Goal: Information Seeking & Learning: Learn about a topic

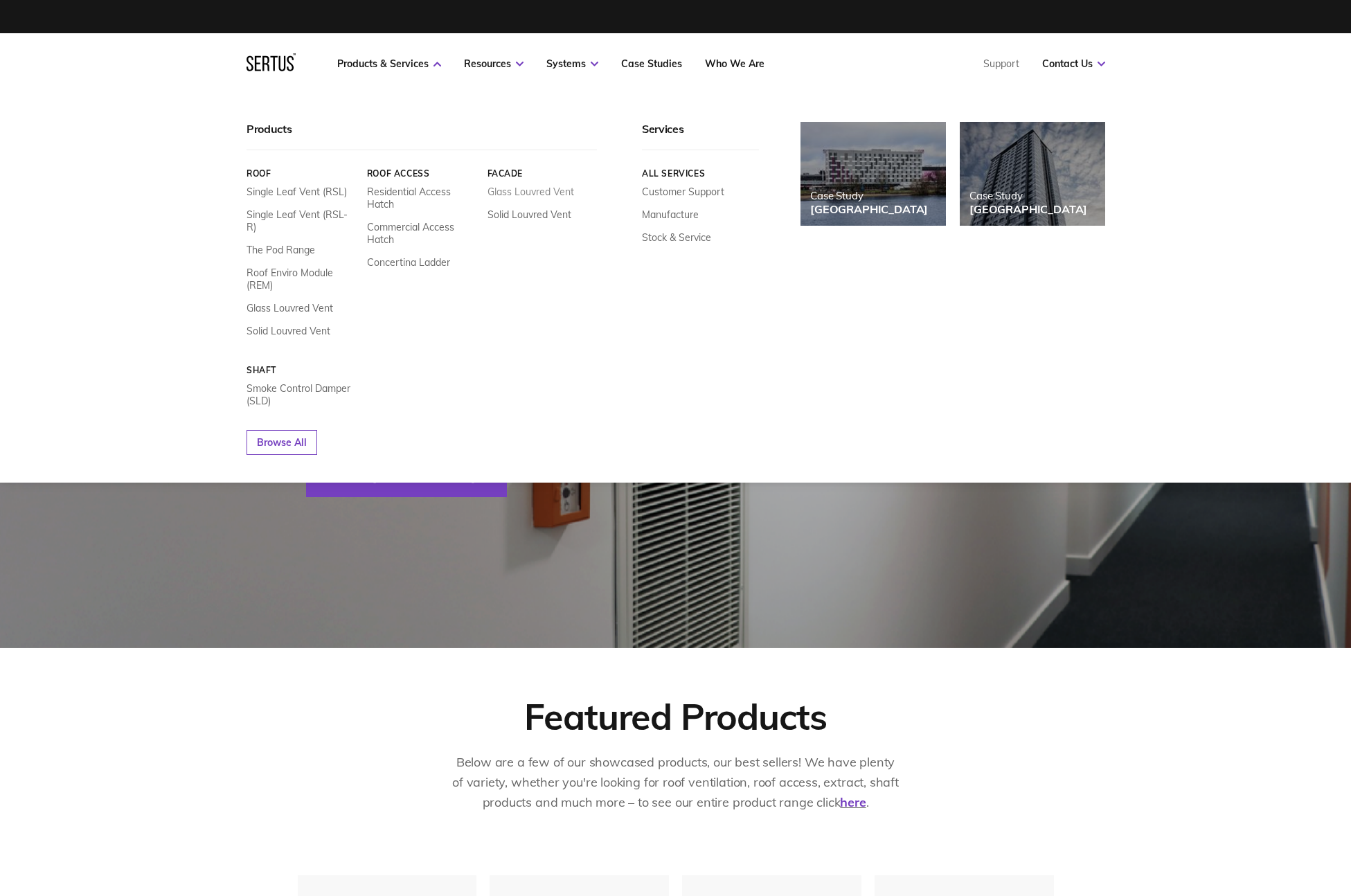
click at [544, 194] on link "Glass Louvred Vent" at bounding box center [530, 192] width 87 height 13
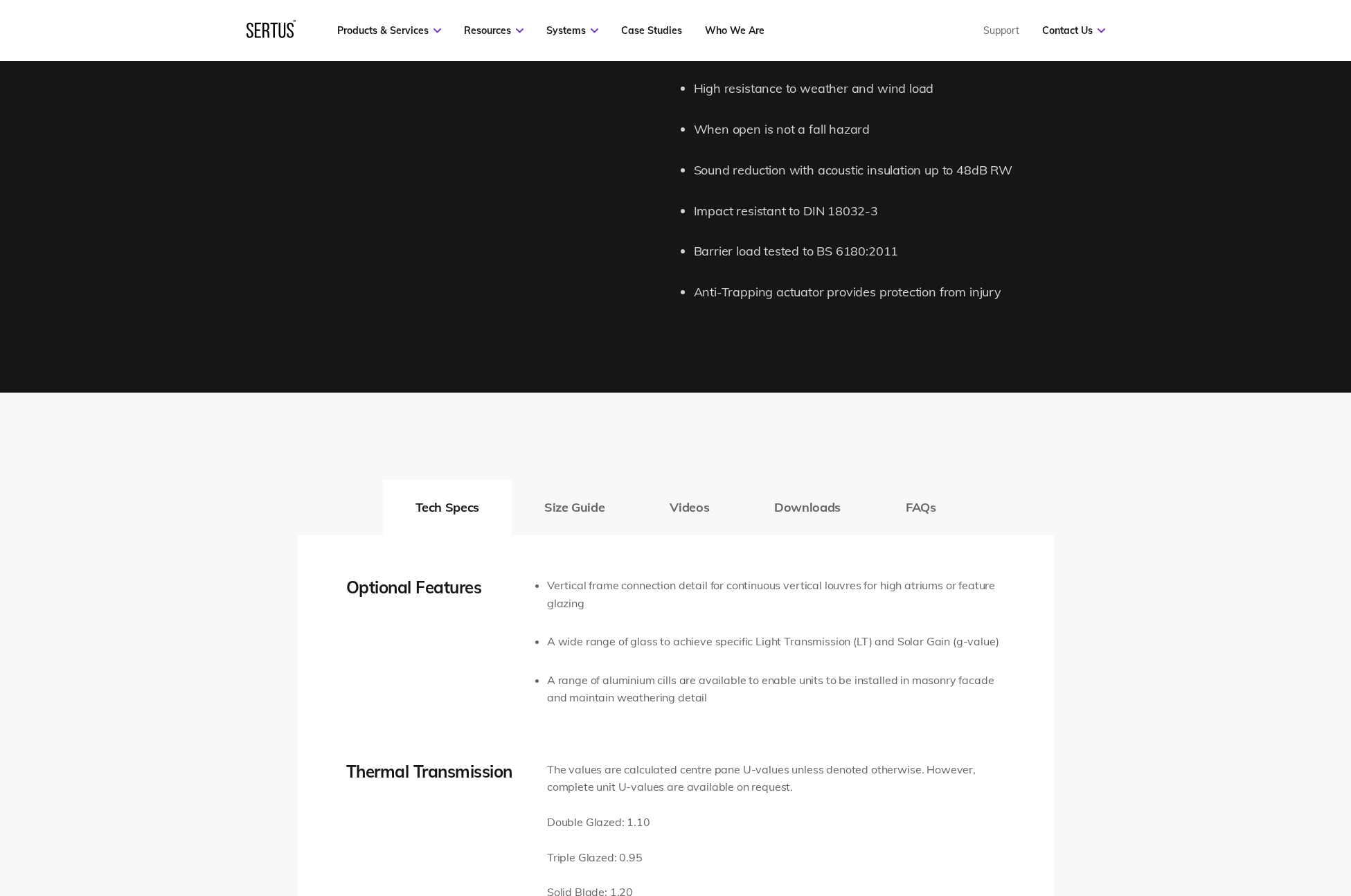
scroll to position [1459, 0]
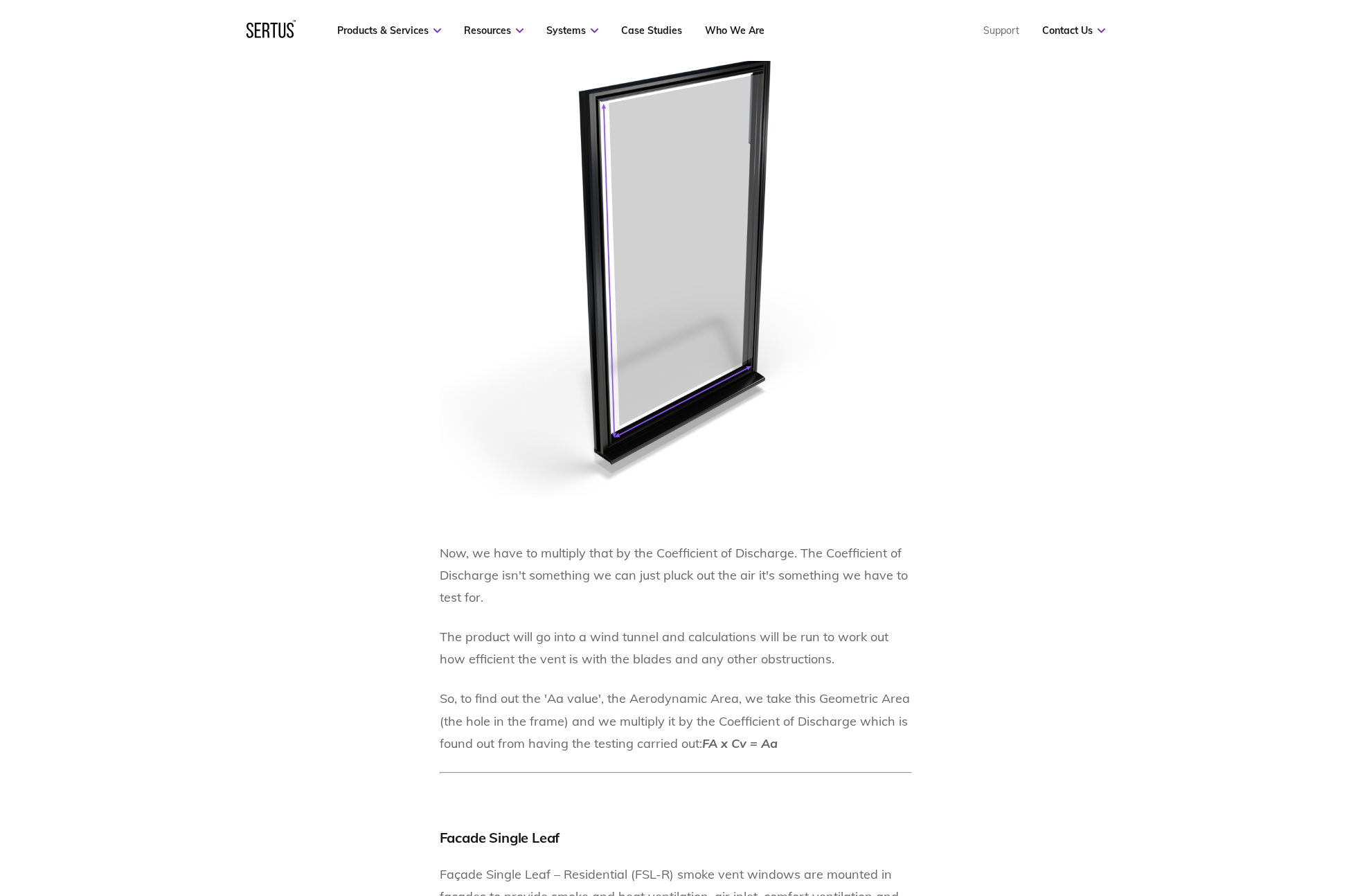
scroll to position [2777, 0]
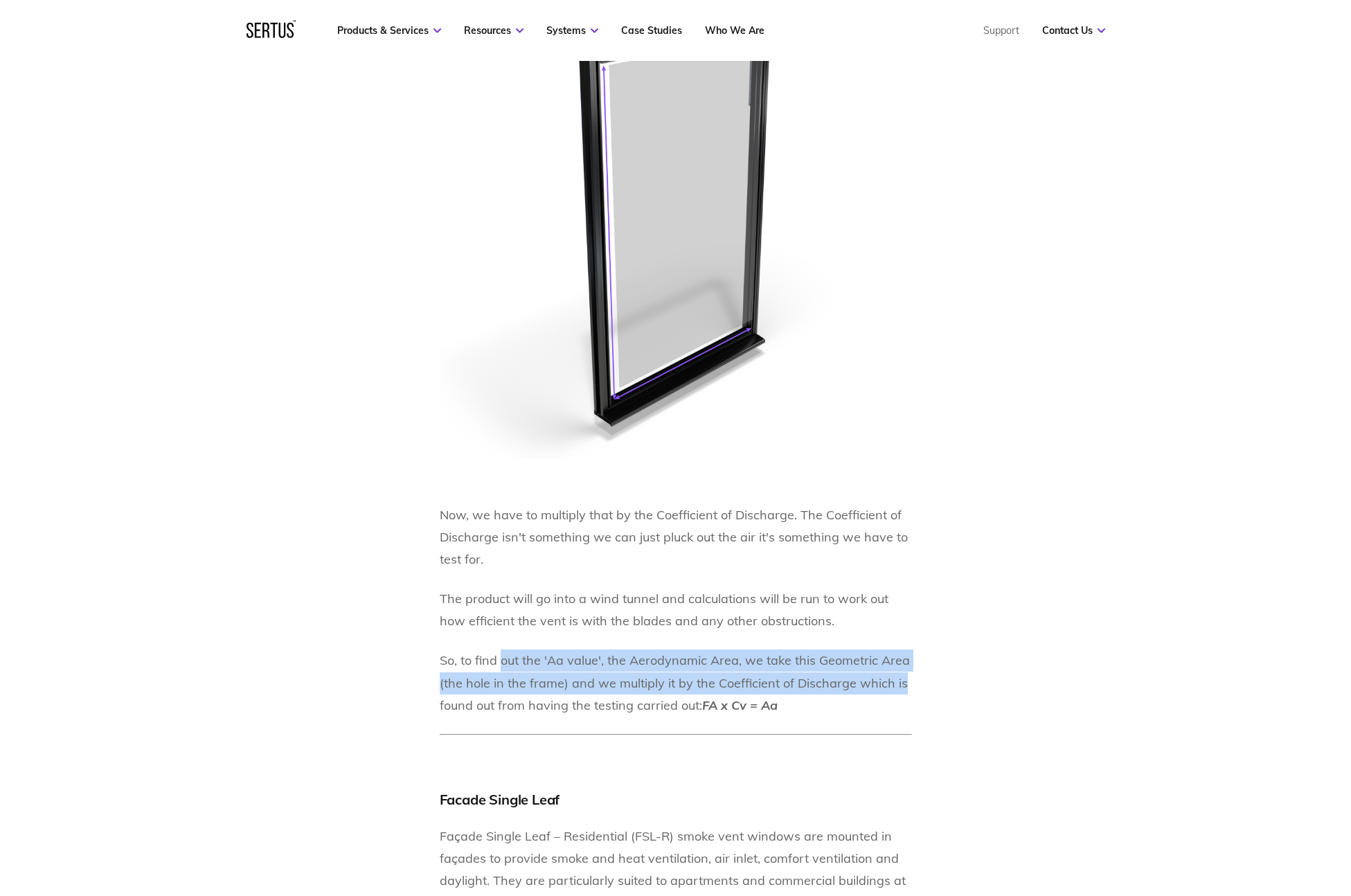
drag, startPoint x: 500, startPoint y: 641, endPoint x: 910, endPoint y: 665, distance: 410.7
click at [910, 665] on p "So, to find out the 'Aa value', the Aerodynamic Area, we take this Geometric Ar…" at bounding box center [676, 682] width 472 height 66
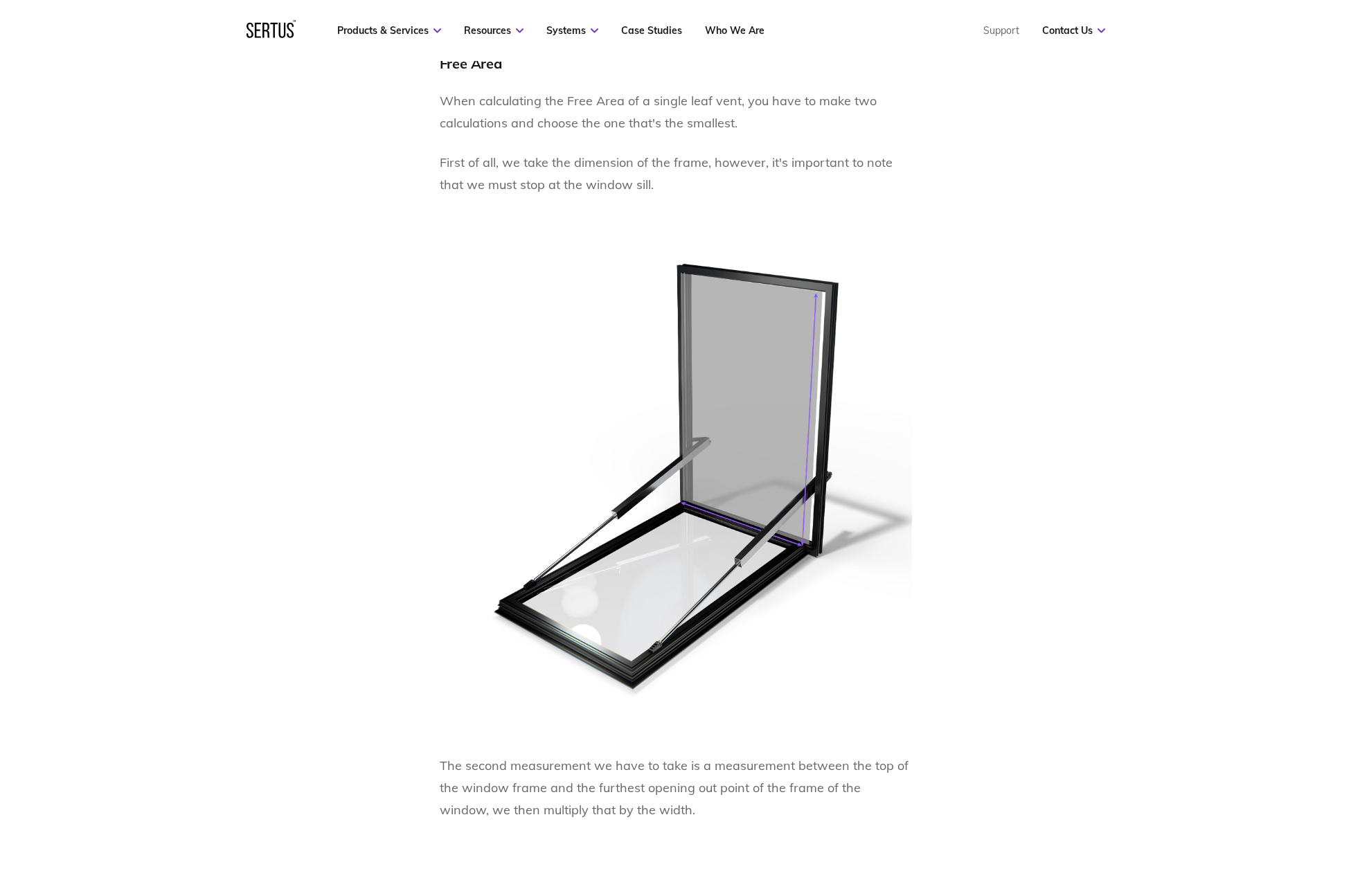
scroll to position [4273, 0]
